Goal: Task Accomplishment & Management: Use online tool/utility

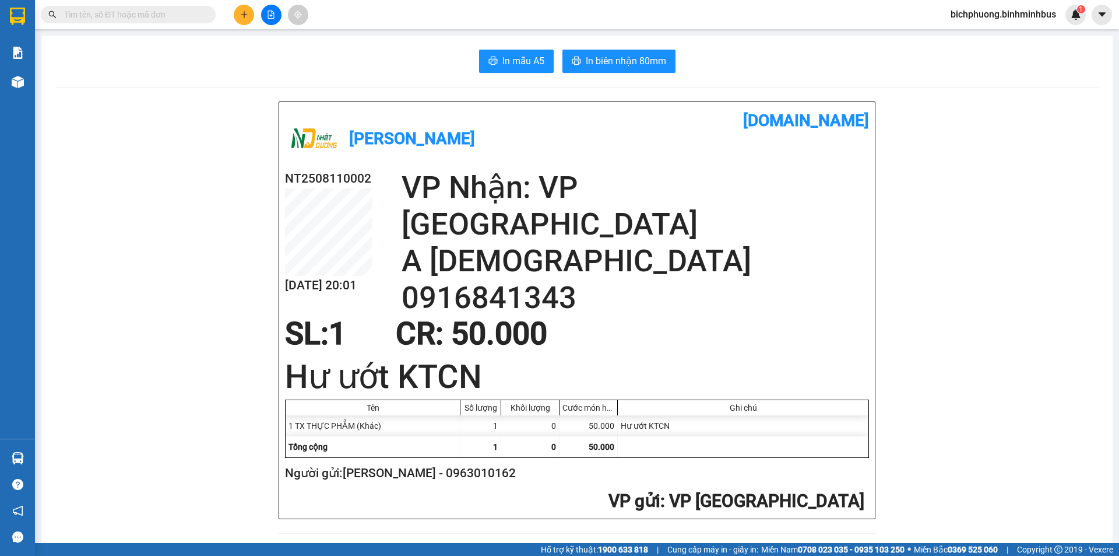
click at [248, 19] on button at bounding box center [244, 15] width 20 height 20
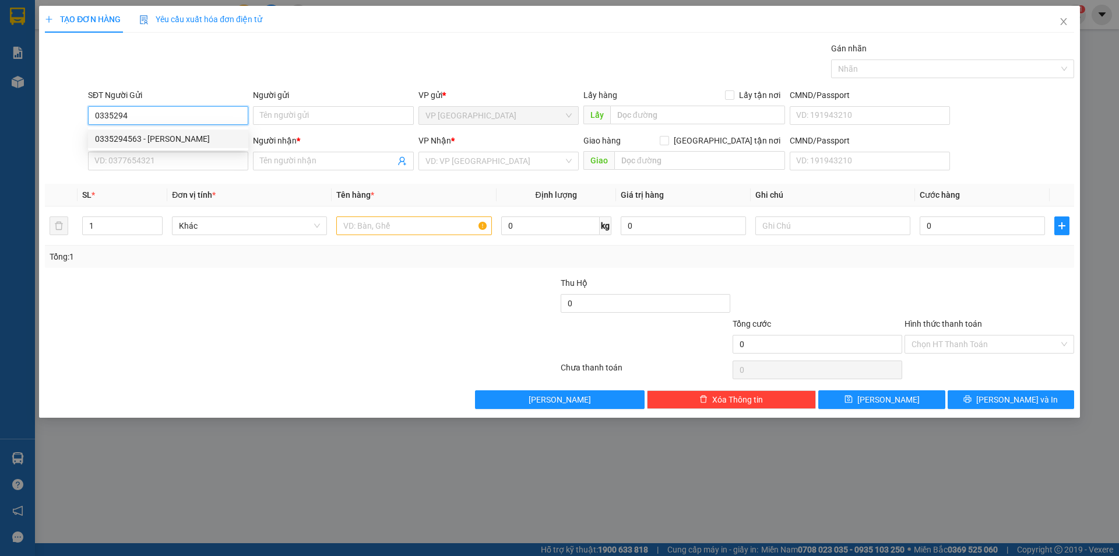
click at [217, 132] on div "0335294563 - [PERSON_NAME]" at bounding box center [168, 138] width 146 height 13
type input "0335294563"
type input "Thiên Cảnh"
type input "0906330455"
type input "[PERSON_NAME]"
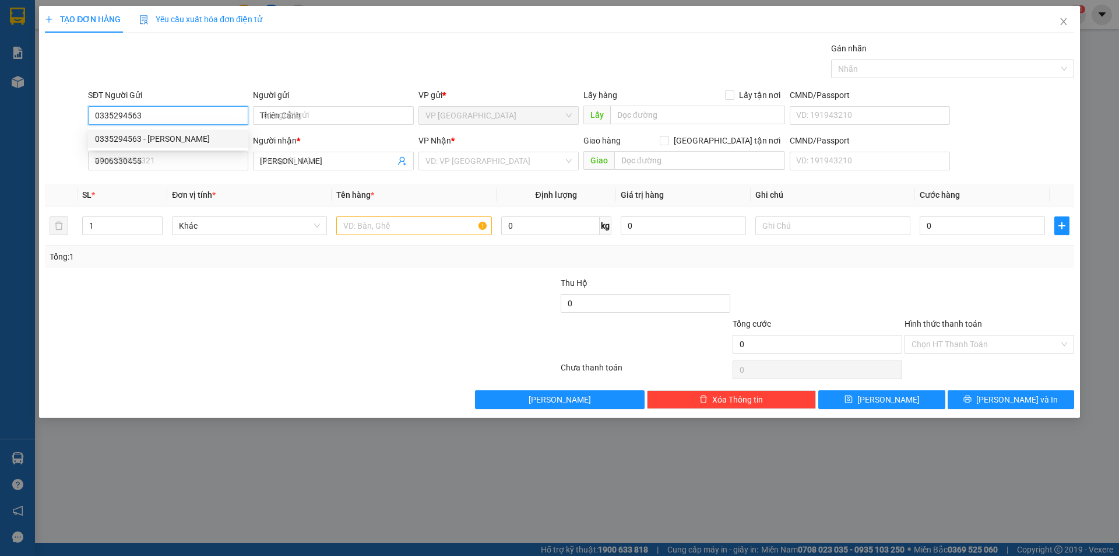
type input "20.000"
type input "0335294563"
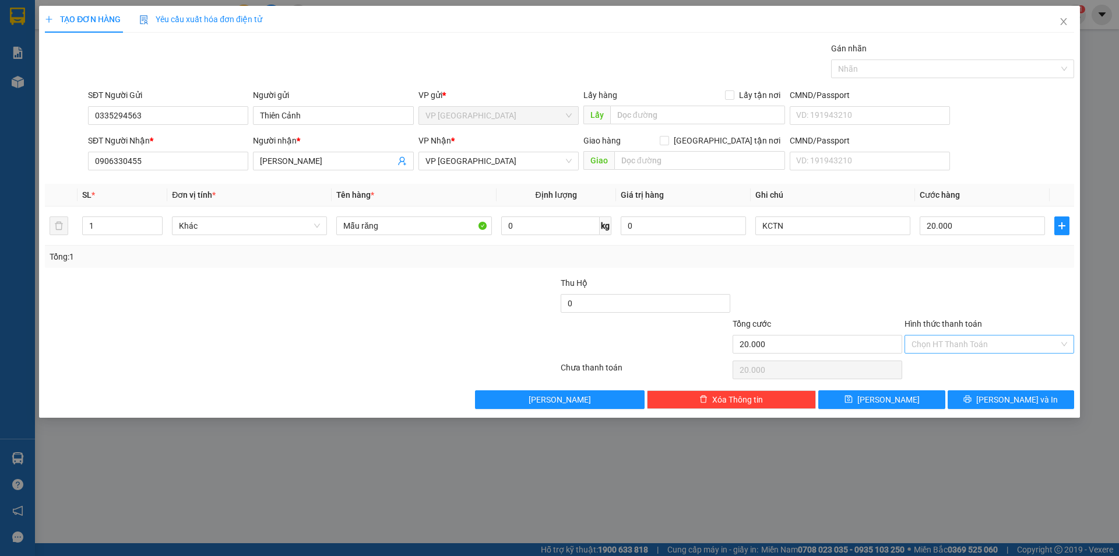
click at [944, 347] on input "Hình thức thanh toán" at bounding box center [985, 343] width 147 height 17
click at [947, 366] on div "Tại văn phòng" at bounding box center [990, 367] width 156 height 13
type input "0"
click at [915, 399] on button "[PERSON_NAME]" at bounding box center [881, 399] width 126 height 19
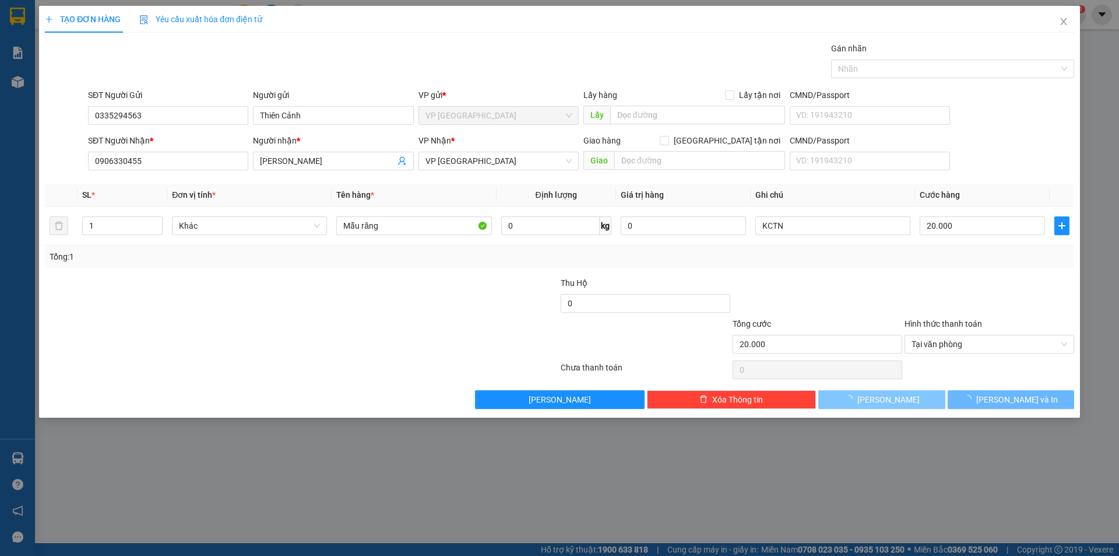
type input "0"
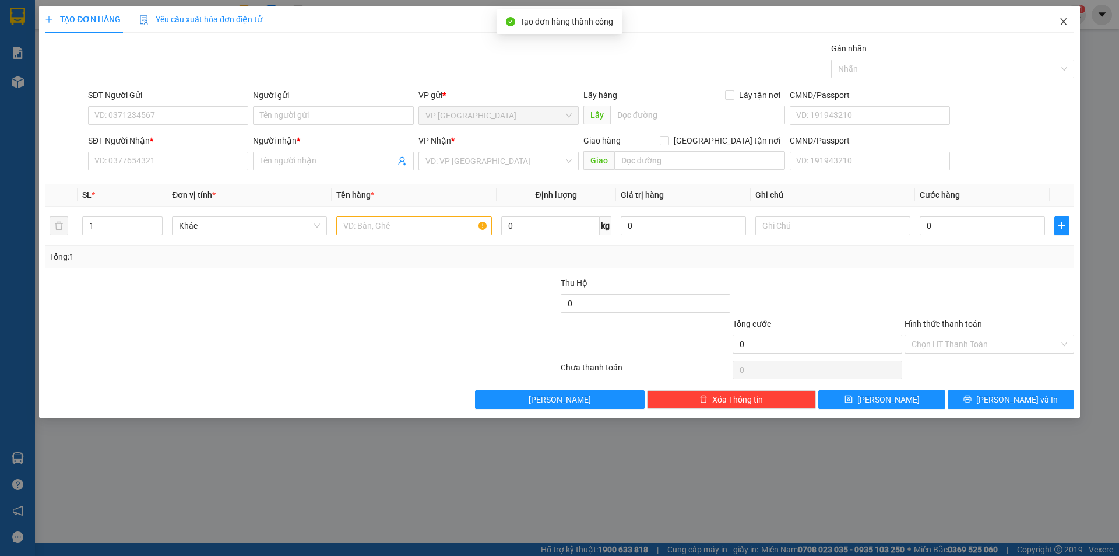
click at [1066, 20] on icon "close" at bounding box center [1063, 21] width 9 height 9
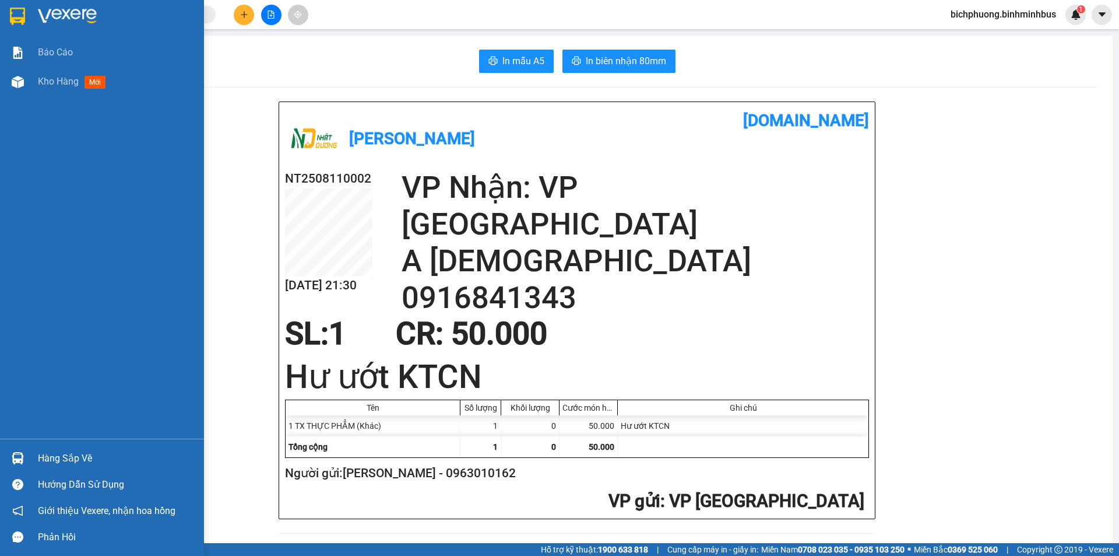
click at [16, 18] on img at bounding box center [17, 16] width 15 height 17
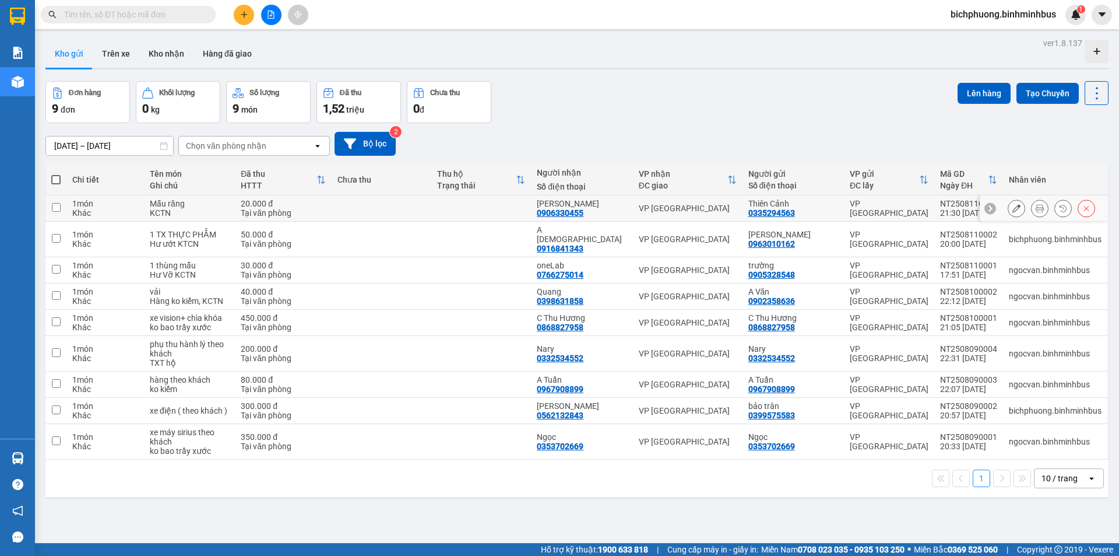
click at [1036, 209] on icon at bounding box center [1040, 208] width 8 height 8
